Goal: Transaction & Acquisition: Download file/media

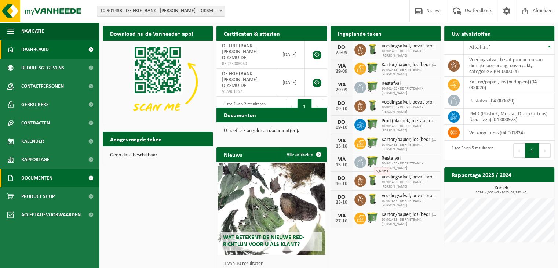
click at [42, 183] on span "Documenten" at bounding box center [36, 178] width 31 height 18
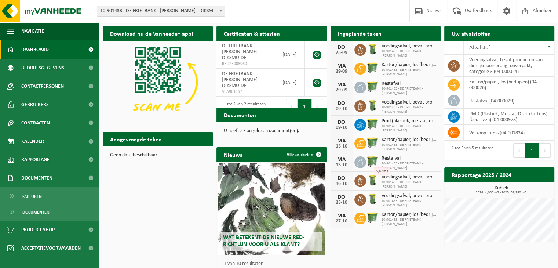
click at [241, 119] on h2 "Documenten" at bounding box center [240, 115] width 47 height 14
click at [58, 196] on link "Facturen" at bounding box center [49, 196] width 95 height 14
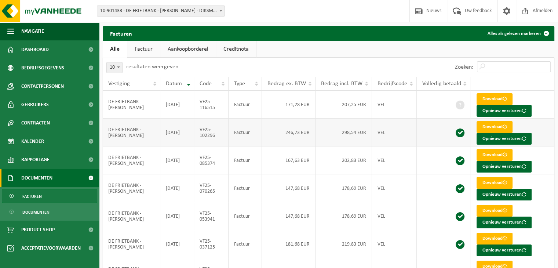
click at [299, 138] on td "246,73 EUR" at bounding box center [289, 133] width 54 height 28
click at [480, 126] on link "Download" at bounding box center [495, 127] width 36 height 12
click at [490, 99] on link "Download" at bounding box center [495, 99] width 36 height 12
click at [499, 154] on link "Download" at bounding box center [495, 155] width 36 height 12
